Goal: Task Accomplishment & Management: Manage account settings

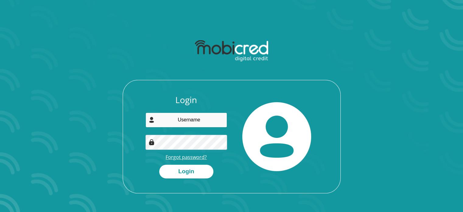
type input "[EMAIL_ADDRESS][DOMAIN_NAME]"
click at [191, 158] on link "Forgot password?" at bounding box center [186, 156] width 41 height 7
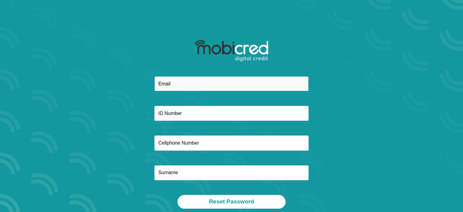
click at [179, 84] on input "email" at bounding box center [231, 83] width 154 height 15
type input "Mad.oda@live.co.za"
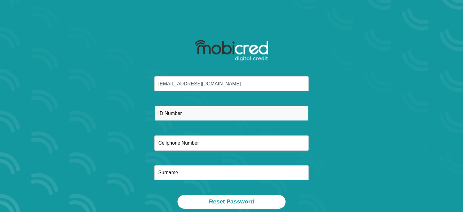
click at [183, 116] on input "text" at bounding box center [231, 113] width 154 height 15
type input "7201155043073"
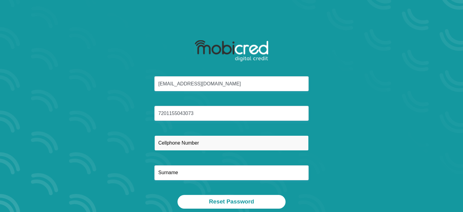
click at [205, 141] on input "text" at bounding box center [231, 142] width 154 height 15
type input "0829736301"
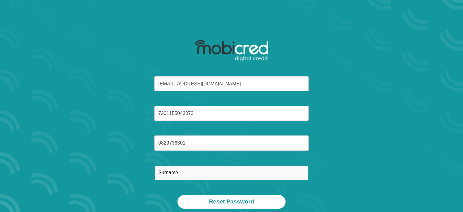
type input "NKANYUZA"
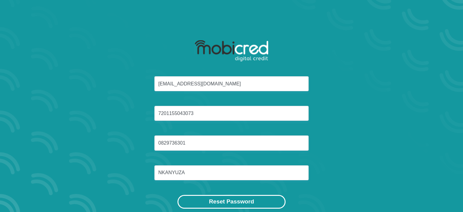
click at [248, 205] on button "Reset Password" at bounding box center [231, 202] width 108 height 14
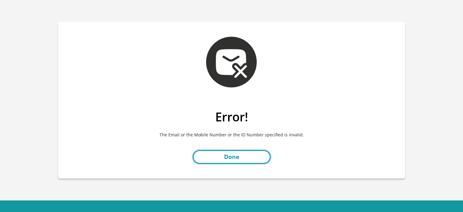
click at [224, 156] on link "Done" at bounding box center [232, 157] width 78 height 14
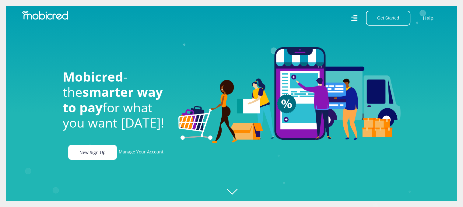
scroll to position [0, 434]
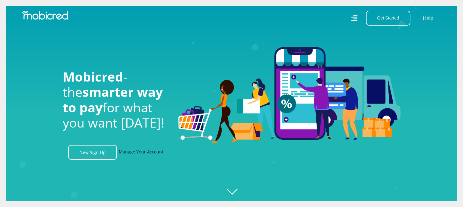
click at [141, 153] on link "Manage Your Account" at bounding box center [141, 152] width 45 height 15
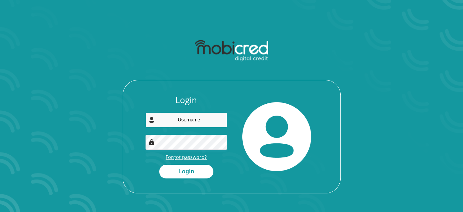
type input "Mad.oda@live.co.za"
click at [187, 157] on link "Forgot password?" at bounding box center [186, 156] width 41 height 7
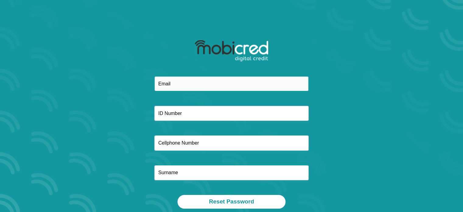
click at [195, 86] on input "email" at bounding box center [231, 83] width 154 height 15
type input "mad.oda@live.co.za"
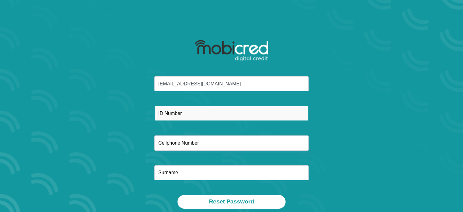
click at [175, 113] on input "text" at bounding box center [231, 113] width 154 height 15
type input "7201155043083"
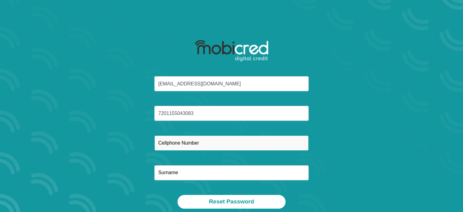
click at [180, 143] on input "text" at bounding box center [231, 142] width 154 height 15
type input "0829736301"
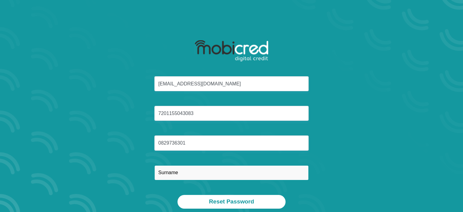
type input "NKANYUZA"
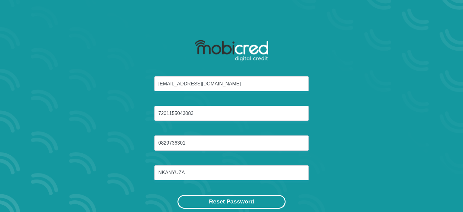
click at [243, 201] on button "Reset Password" at bounding box center [231, 202] width 108 height 14
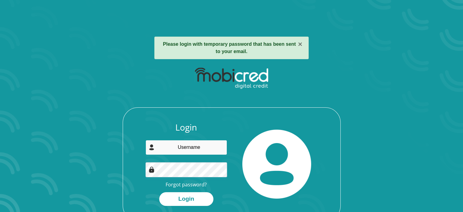
type input "[EMAIL_ADDRESS][DOMAIN_NAME]"
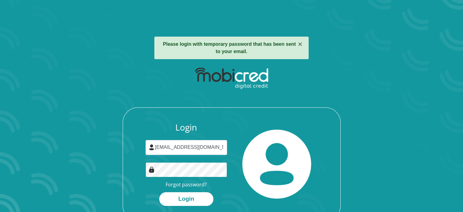
click at [91, 163] on div "Login [EMAIL_ADDRESS][DOMAIN_NAME] Forgot password? Login" at bounding box center [231, 142] width 327 height 156
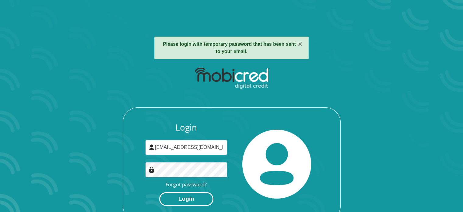
click at [166, 200] on button "Login" at bounding box center [186, 199] width 54 height 14
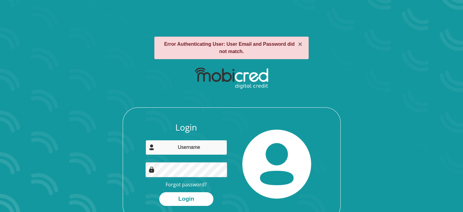
type input "Mad.oda@live.co.za"
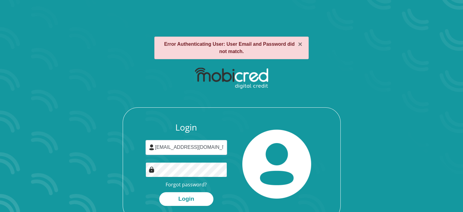
click at [83, 164] on div "Login Mad.oda@live.co.za Forgot password? Login" at bounding box center [231, 142] width 327 height 156
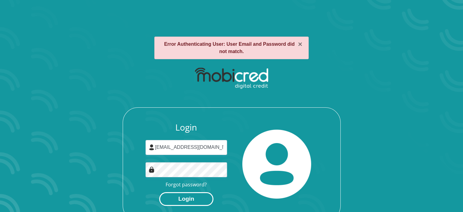
click at [170, 200] on button "Login" at bounding box center [186, 199] width 54 height 14
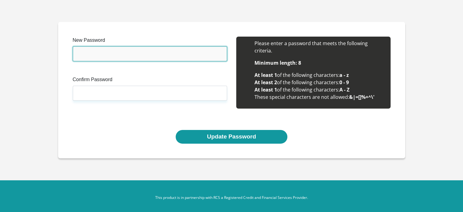
click at [147, 52] on input "New Password" at bounding box center [150, 53] width 154 height 15
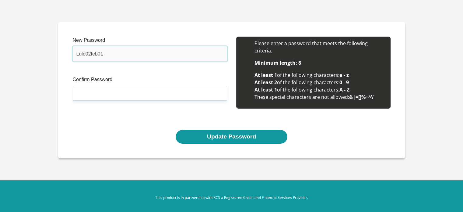
type input "Lulo02feb01"
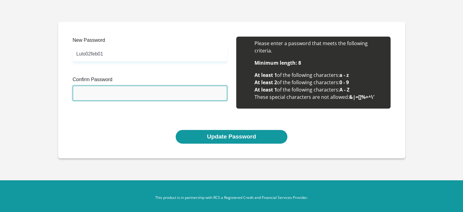
click at [104, 90] on input "Confirm Password" at bounding box center [150, 93] width 154 height 15
type input "Lulo02feb01"
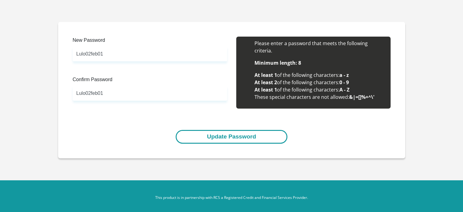
click at [231, 134] on button "Update Password" at bounding box center [232, 137] width 112 height 14
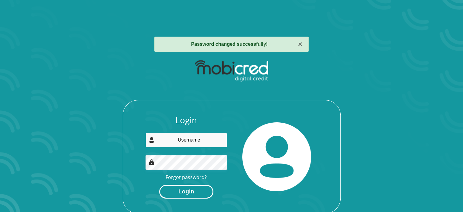
type input "[EMAIL_ADDRESS][DOMAIN_NAME]"
click at [192, 192] on button "Login" at bounding box center [186, 191] width 54 height 14
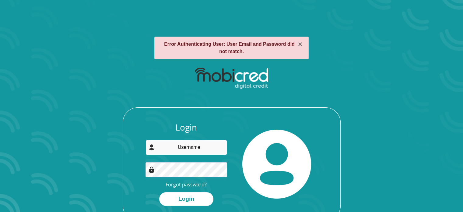
type input "[EMAIL_ADDRESS][DOMAIN_NAME]"
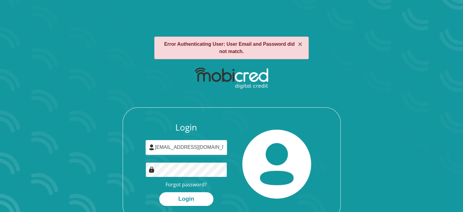
click at [111, 175] on div "Login Mad.oda@live.co.za Forgot password? Login" at bounding box center [231, 142] width 327 height 156
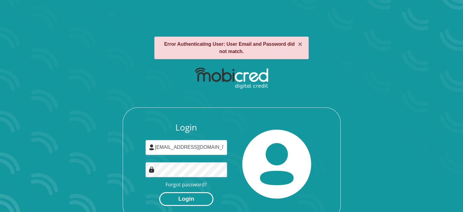
click at [170, 201] on button "Login" at bounding box center [186, 199] width 54 height 14
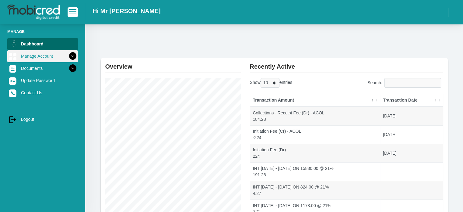
click at [40, 57] on link "Manage Account" at bounding box center [42, 56] width 71 height 12
